Goal: Use online tool/utility

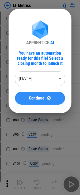
click at [30, 97] on span "Continue" at bounding box center [37, 98] width 16 height 4
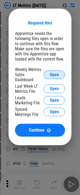
click at [55, 74] on span "Open" at bounding box center [54, 74] width 9 height 4
